Goal: Ask a question

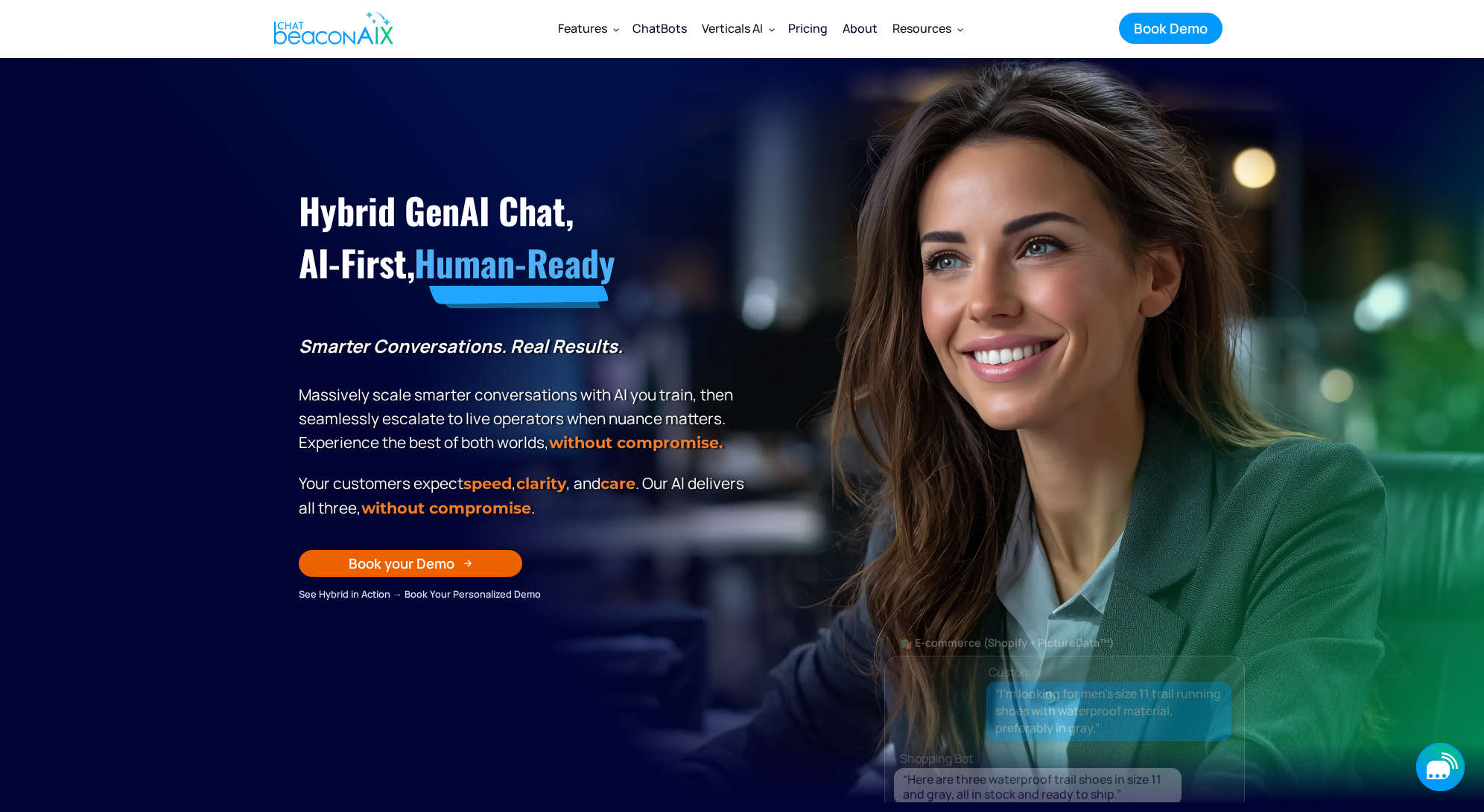
click at [1416, 765] on icon "button" at bounding box center [1440, 767] width 49 height 49
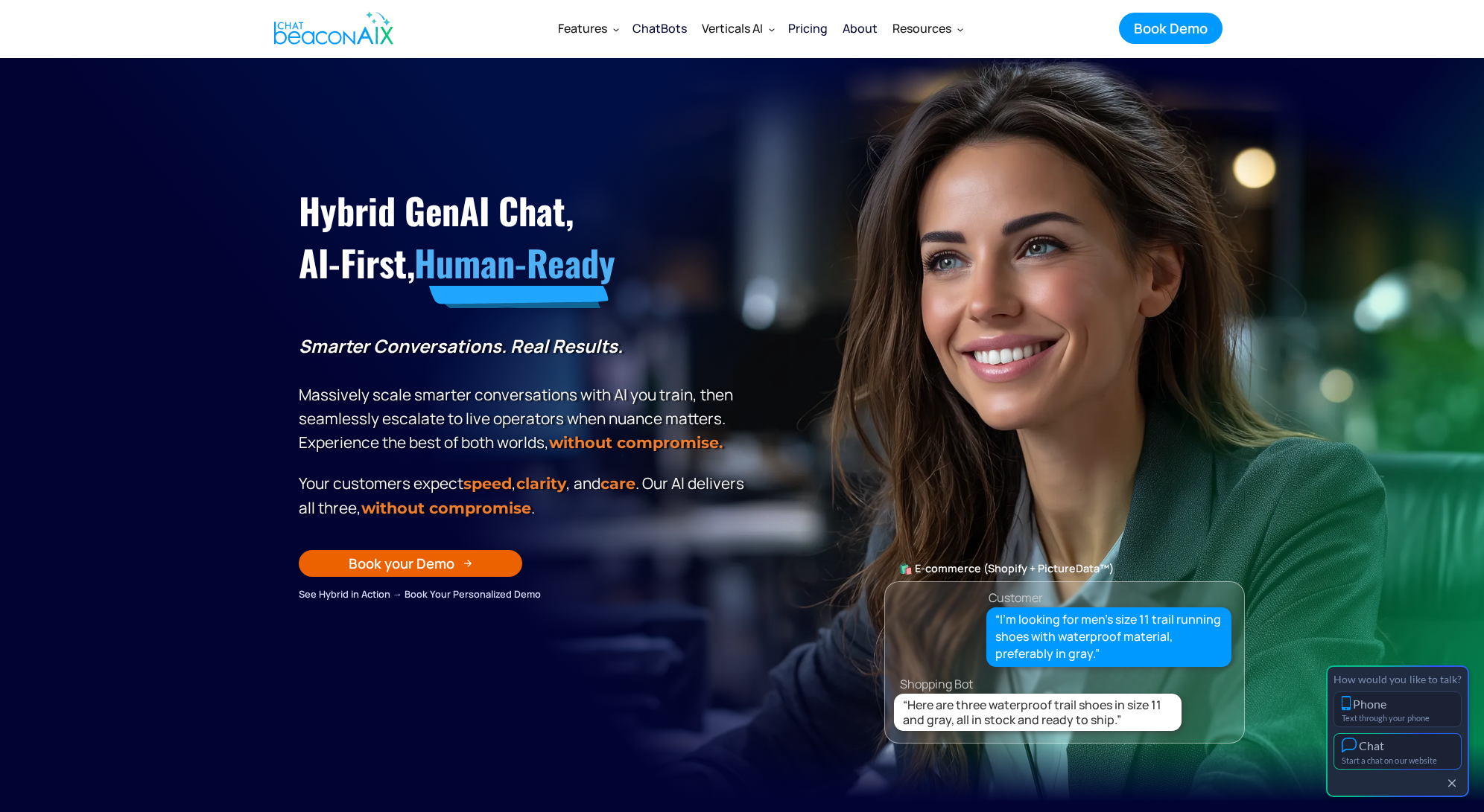
click at [1417, 761] on div "Start a chat on our website" at bounding box center [1396, 760] width 111 height 10
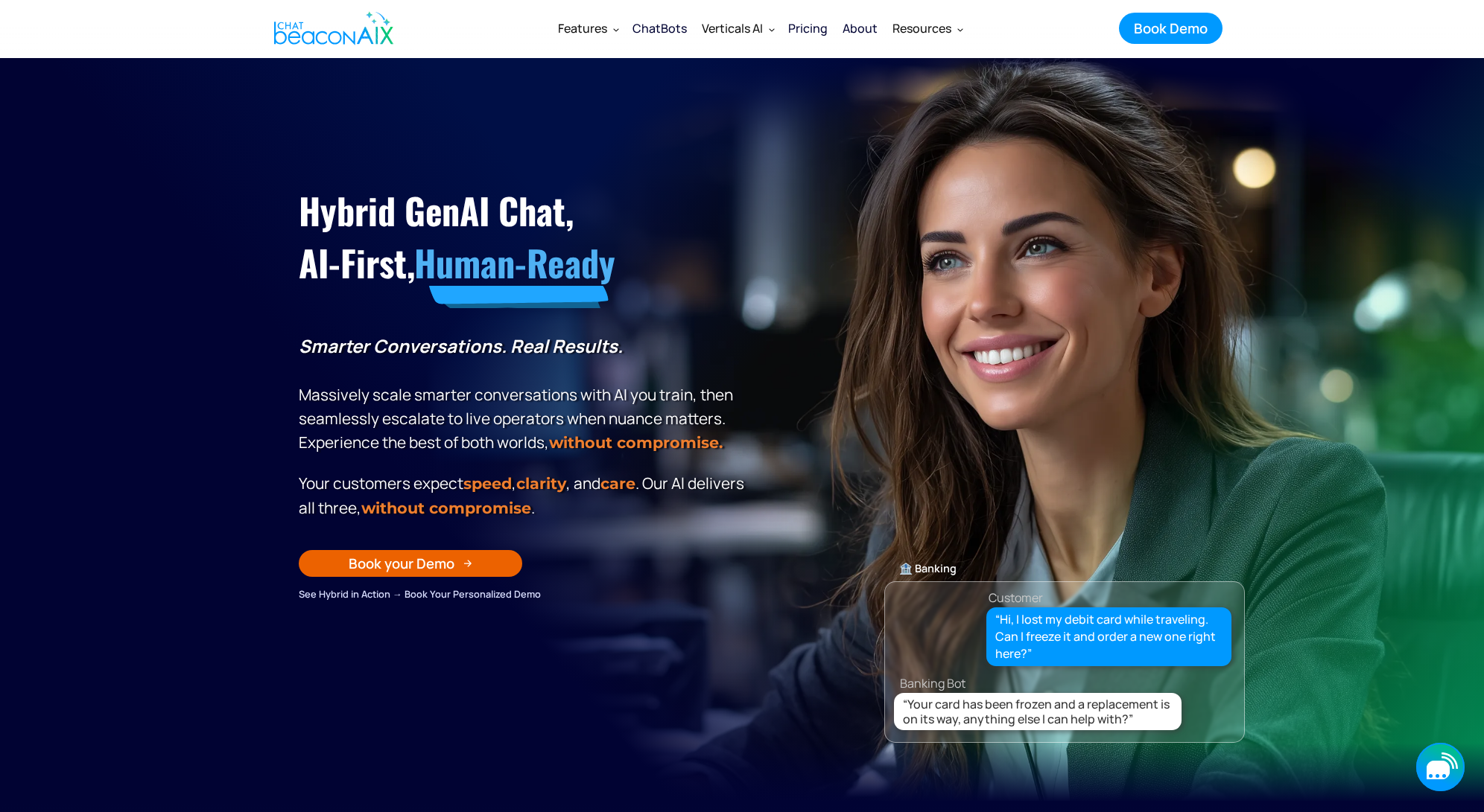
click at [1444, 775] on div "button" at bounding box center [1444, 776] width 4 height 4
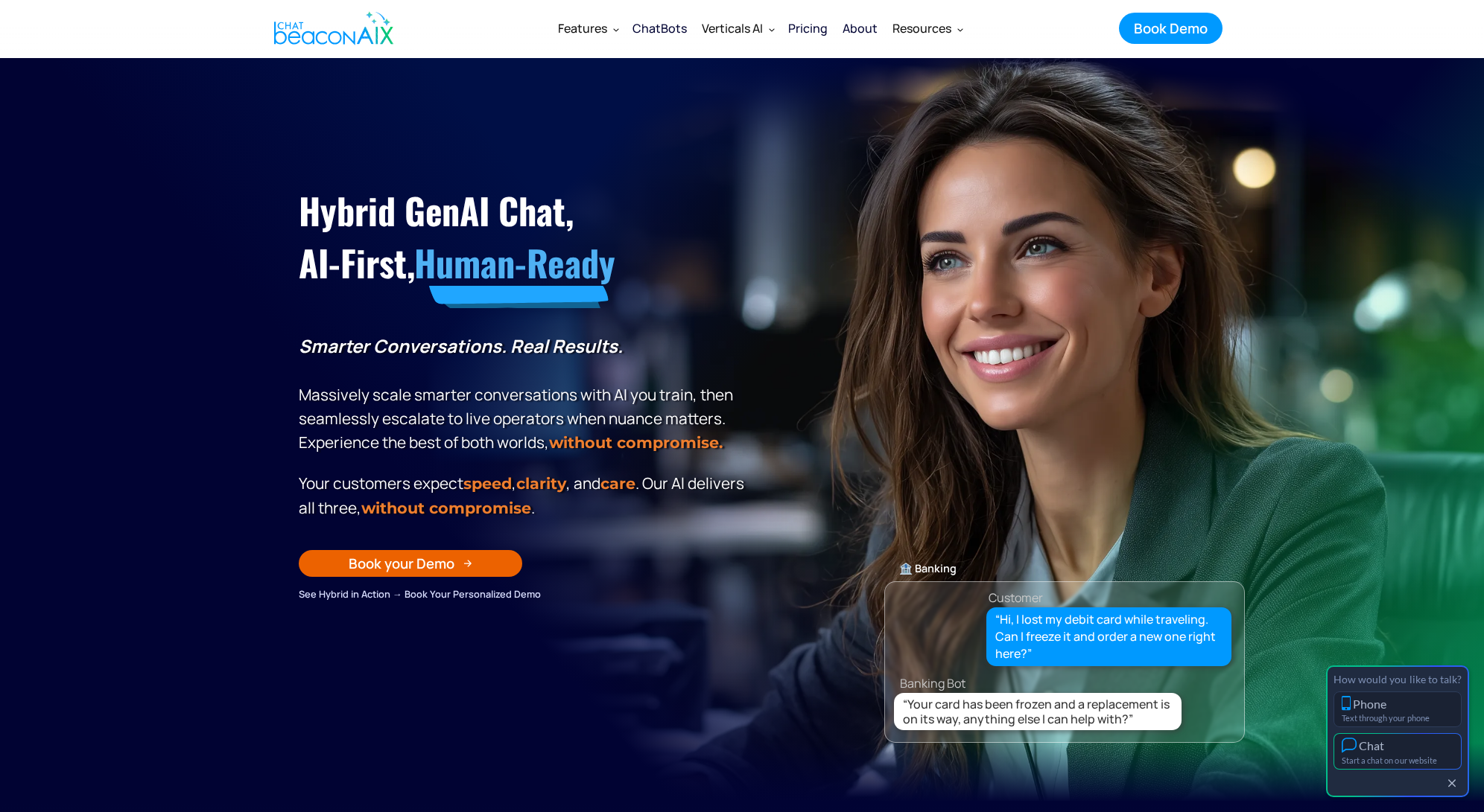
click at [1435, 741] on button "Chat Start a chat on our website" at bounding box center [1397, 751] width 128 height 37
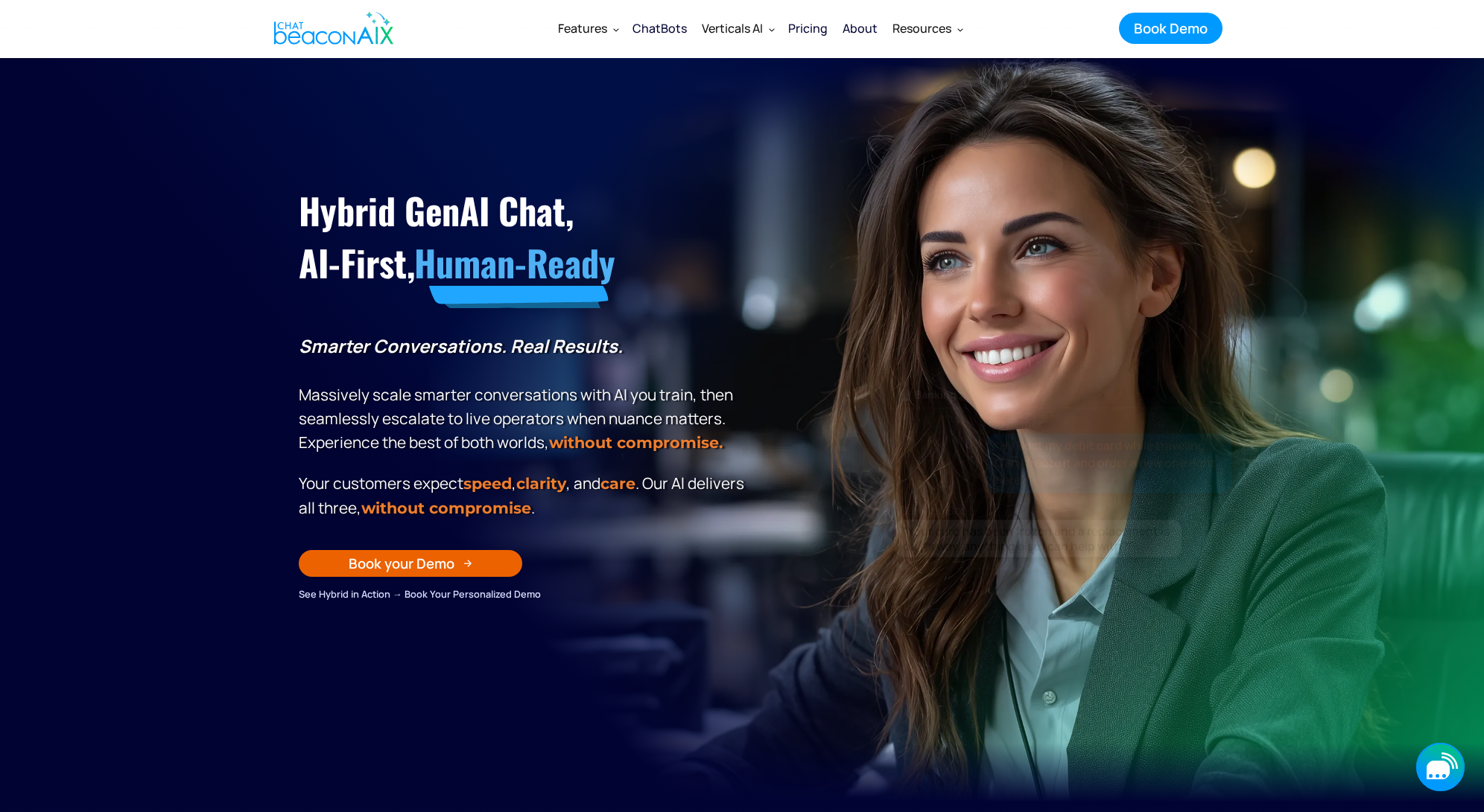
click at [1439, 770] on icon "button" at bounding box center [1438, 770] width 23 height 19
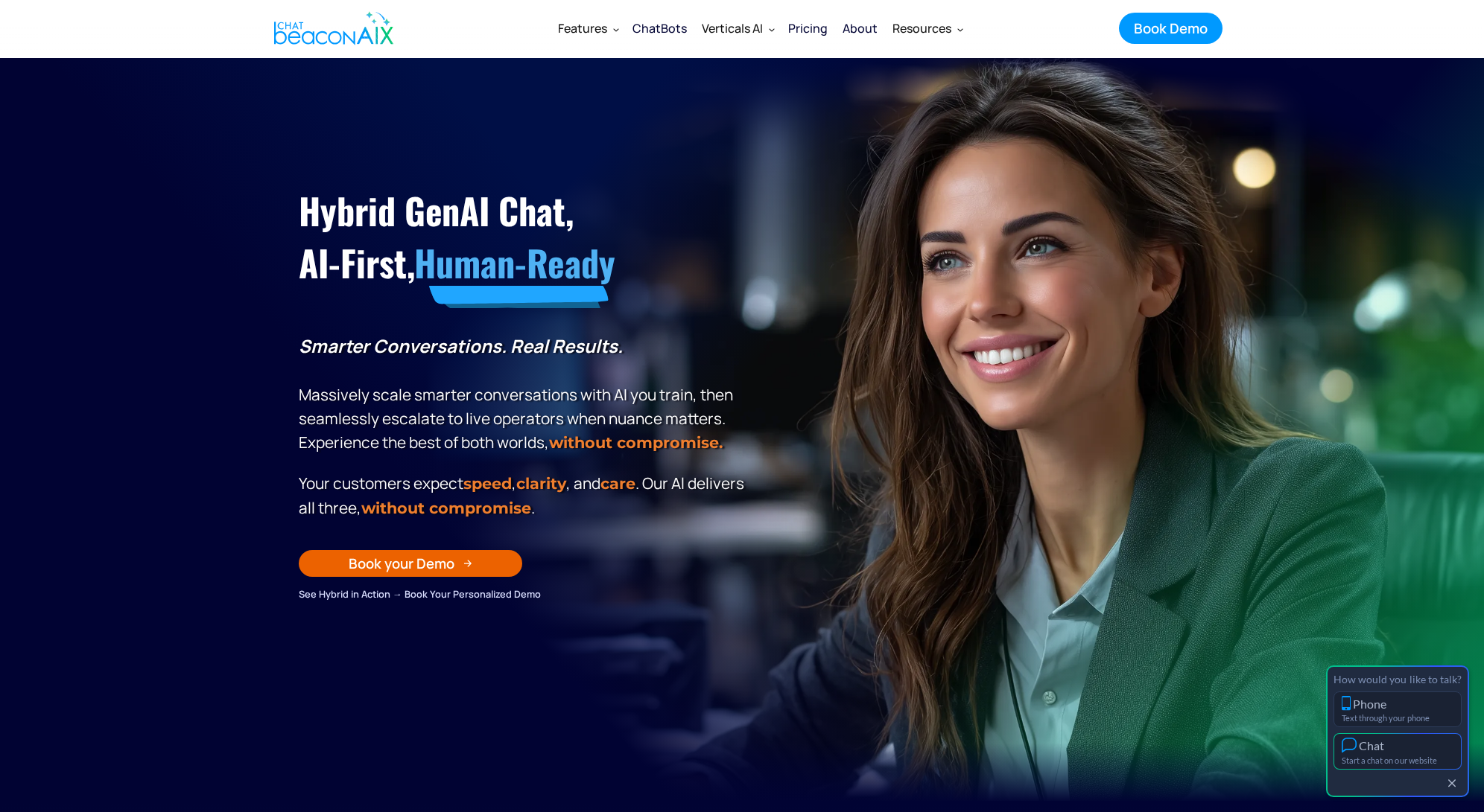
click at [1414, 748] on button "Chat Start a chat on our website" at bounding box center [1397, 751] width 128 height 37
